Goal: Communication & Community: Answer question/provide support

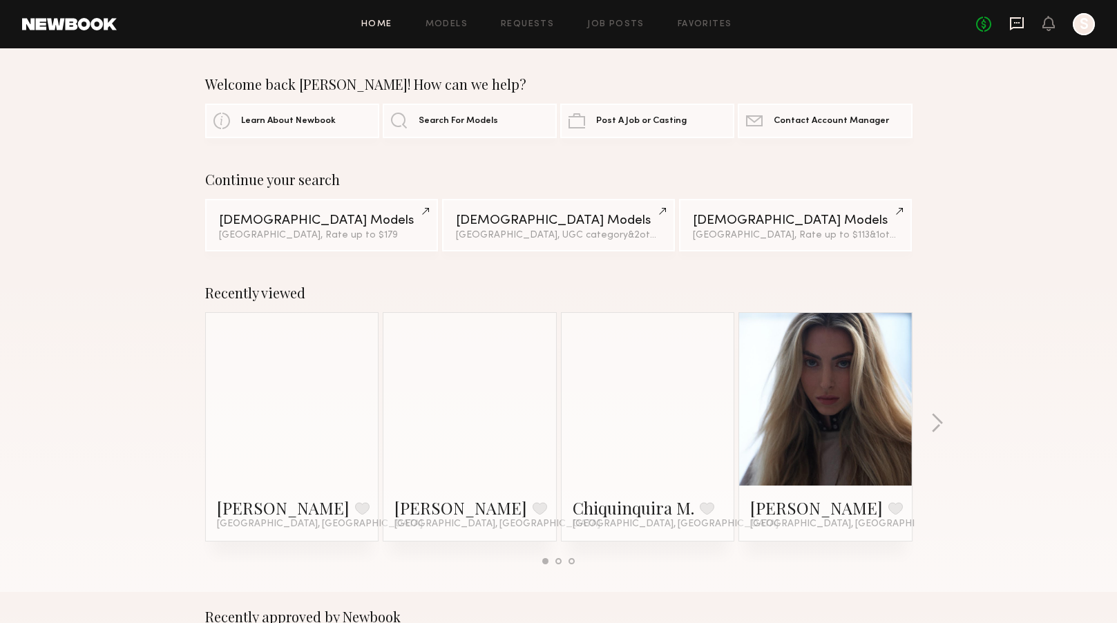
click at [1015, 22] on icon at bounding box center [1017, 22] width 6 height 1
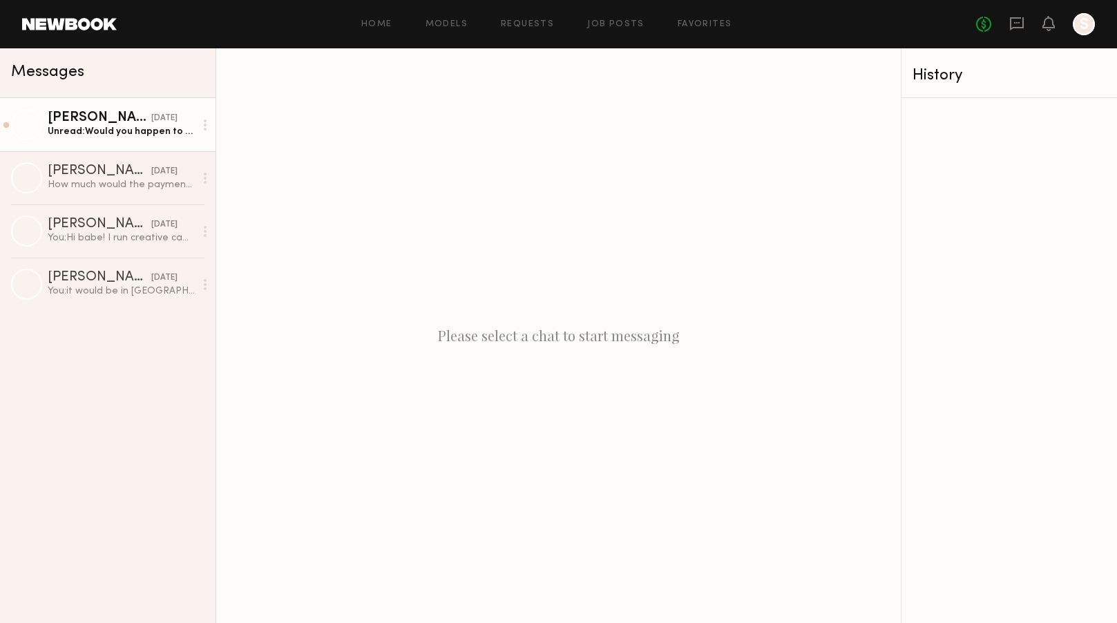
click at [135, 136] on div "Unread: Would you happen to know the daily/hourly rate?" at bounding box center [121, 131] width 147 height 13
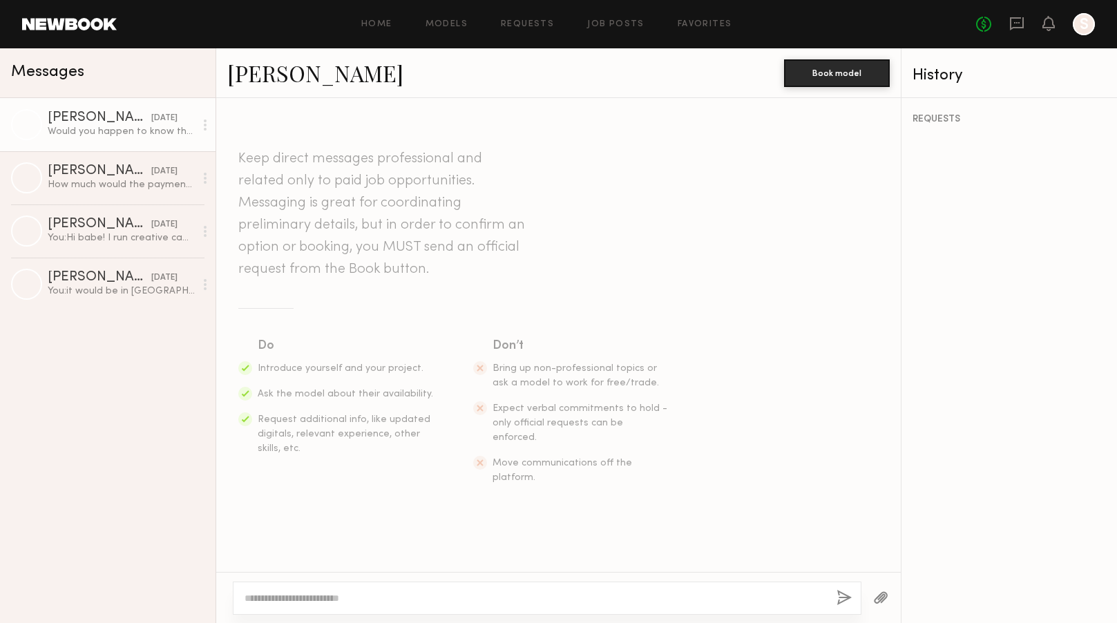
scroll to position [844, 0]
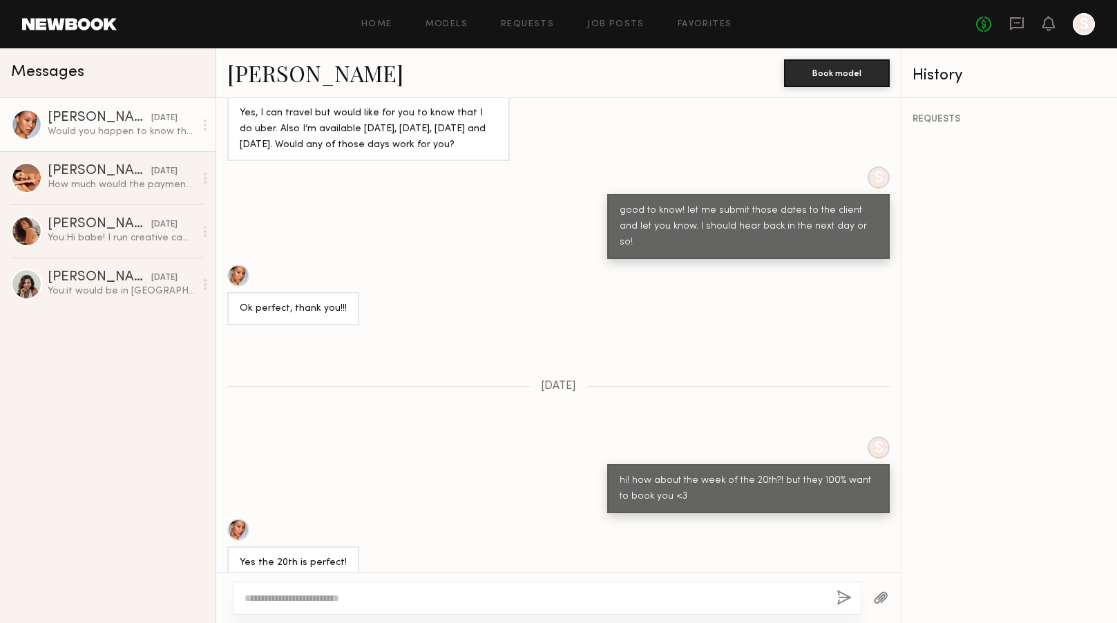
click at [241, 519] on div at bounding box center [238, 530] width 22 height 22
click at [610, 595] on textarea at bounding box center [535, 598] width 581 height 14
type textarea "*"
type textarea "**********"
click at [843, 597] on button "button" at bounding box center [844, 598] width 15 height 17
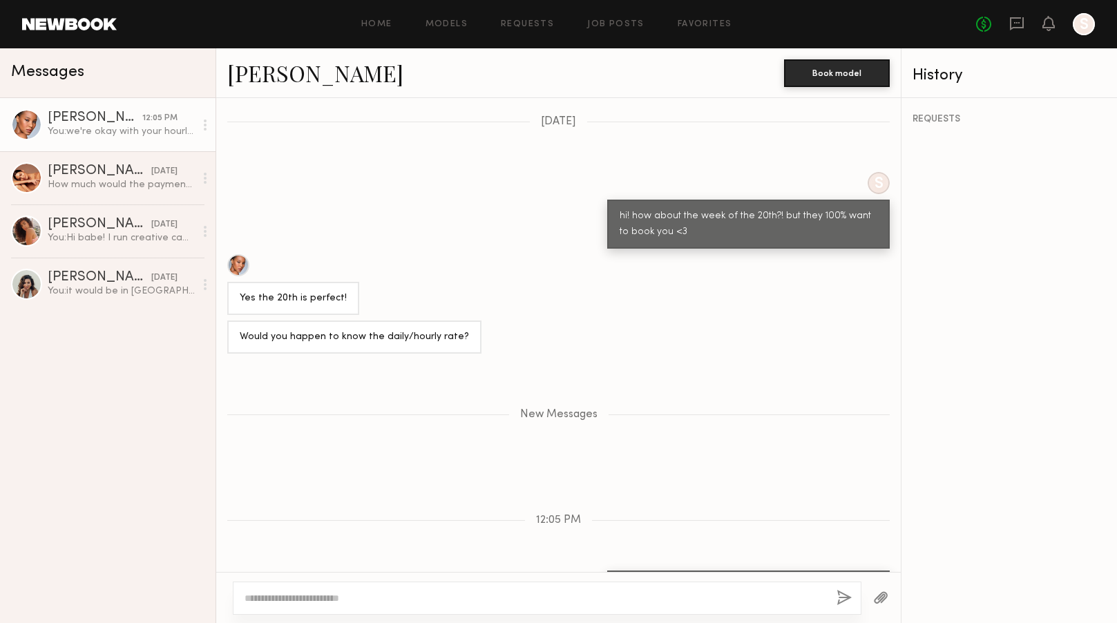
scroll to position [0, 0]
click at [472, 601] on textarea at bounding box center [535, 598] width 581 height 14
type textarea "**********"
click at [845, 598] on button "button" at bounding box center [844, 598] width 15 height 17
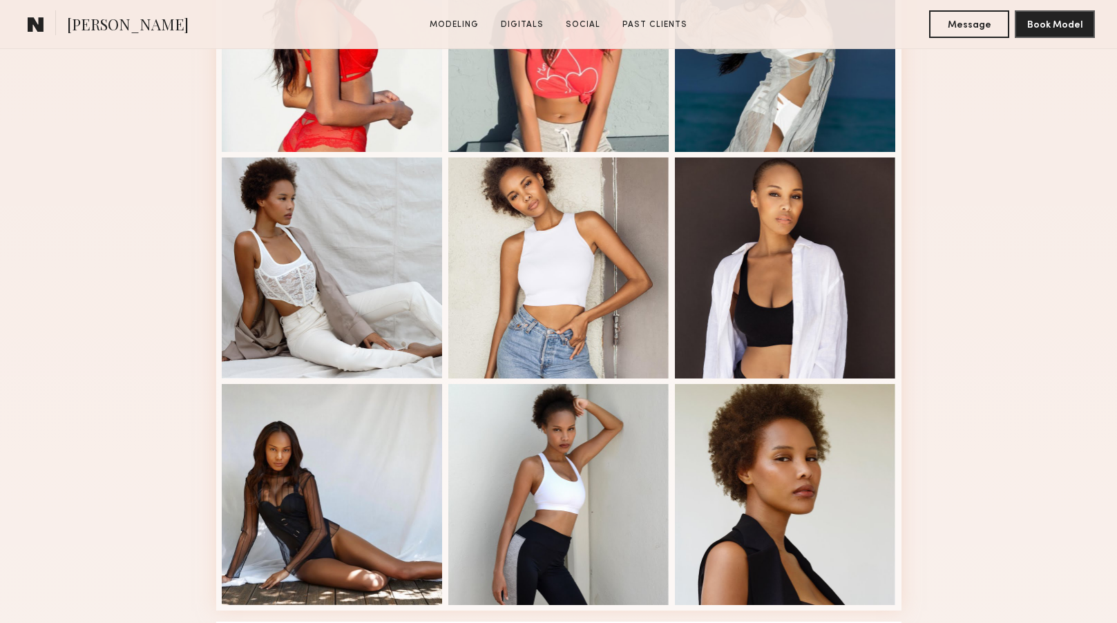
scroll to position [369, 0]
